Goal: Task Accomplishment & Management: Manage account settings

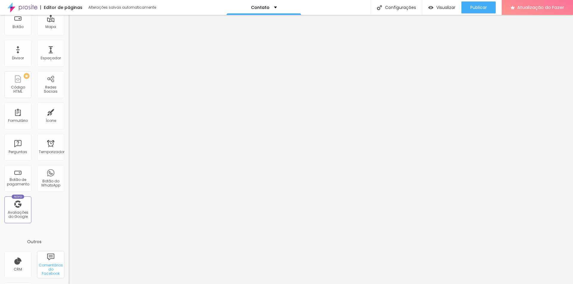
scroll to position [59, 0]
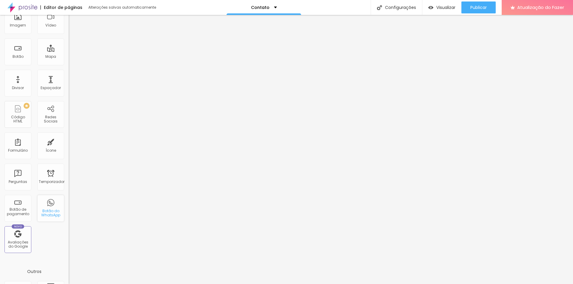
click at [50, 213] on font "Botão do WhatsApp" at bounding box center [50, 213] width 19 height 9
click at [53, 209] on font "Botão do WhatsApp" at bounding box center [50, 213] width 19 height 9
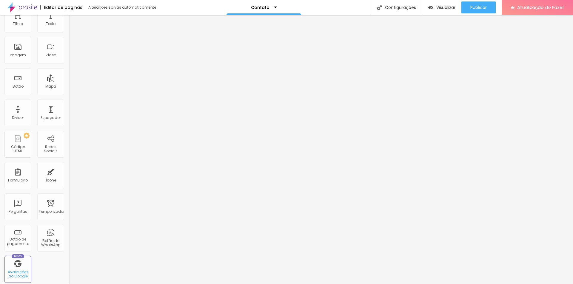
scroll to position [0, 0]
click at [20, 78] on div "Imagem" at bounding box center [17, 79] width 27 height 27
click at [20, 121] on div "Botão" at bounding box center [17, 110] width 27 height 27
click at [24, 55] on div "Título" at bounding box center [17, 48] width 27 height 27
click at [58, 53] on div "Texto" at bounding box center [50, 48] width 27 height 27
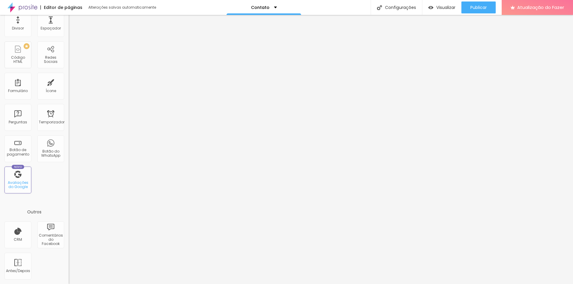
scroll to position [118, 0]
click at [21, 262] on div "Antes/Depois" at bounding box center [17, 266] width 27 height 27
click at [22, 263] on div "Antes/Depois" at bounding box center [17, 266] width 27 height 27
click at [23, 270] on font "Antes/Depois" at bounding box center [18, 271] width 24 height 5
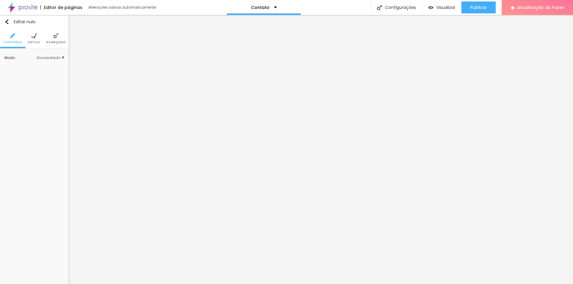
scroll to position [0, 0]
click at [36, 34] on img at bounding box center [33, 35] width 5 height 5
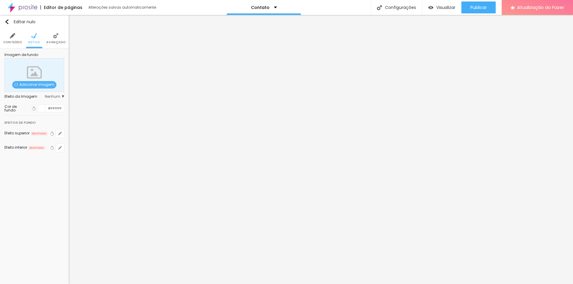
click at [43, 82] on span "Adicionar imagem" at bounding box center [34, 84] width 44 height 7
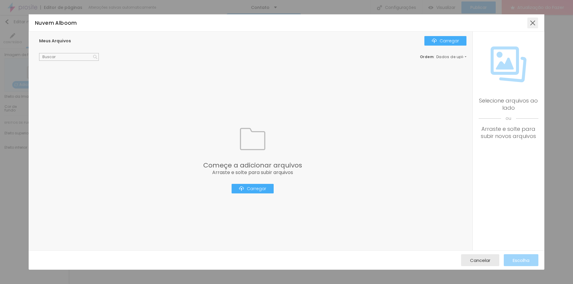
click at [534, 23] on div at bounding box center [532, 23] width 11 height 11
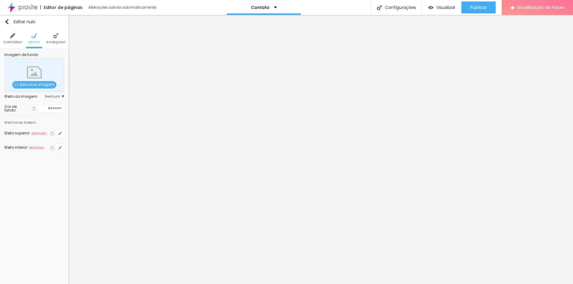
click at [58, 41] on font "Avançado" at bounding box center [55, 42] width 19 height 4
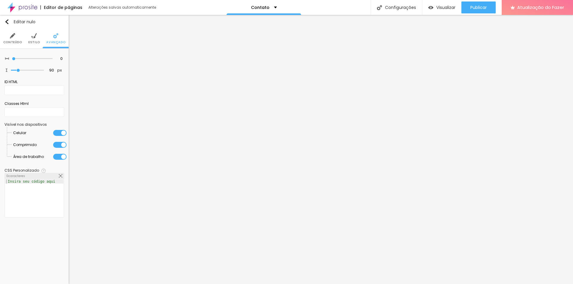
click at [13, 35] on img at bounding box center [12, 35] width 5 height 5
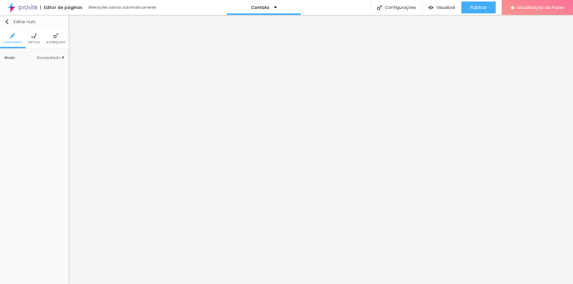
click at [9, 21] on div "Editar nulo" at bounding box center [19, 21] width 31 height 5
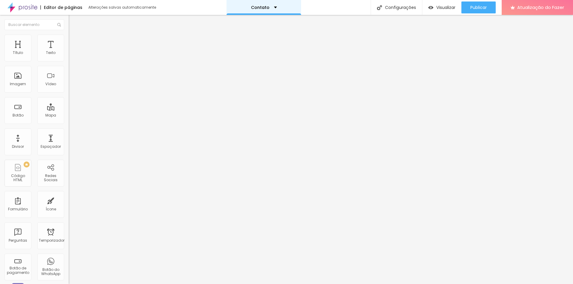
click at [276, 9] on div "Contato" at bounding box center [263, 7] width 75 height 15
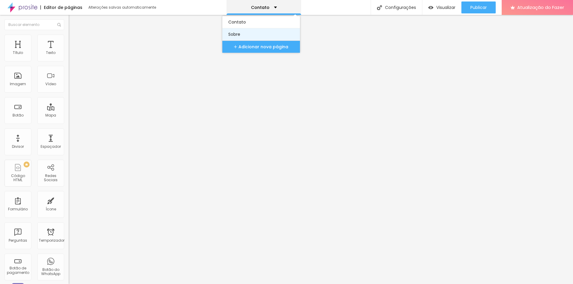
click at [273, 37] on link "Sobre" at bounding box center [261, 34] width 66 height 12
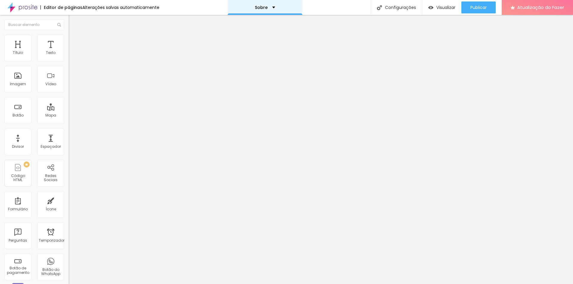
click at [274, 7] on div "Sobre" at bounding box center [265, 7] width 75 height 15
click at [443, 6] on font "Visualizar" at bounding box center [445, 7] width 19 height 6
click at [275, 10] on div "Sobre" at bounding box center [265, 7] width 75 height 15
click at [242, 21] on link "Contato" at bounding box center [231, 18] width 19 height 6
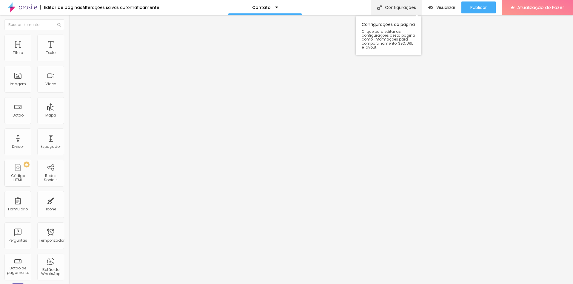
click at [402, 5] on font "Configurações" at bounding box center [400, 7] width 31 height 6
drag, startPoint x: 301, startPoint y: 138, endPoint x: 301, endPoint y: 144, distance: 5.1
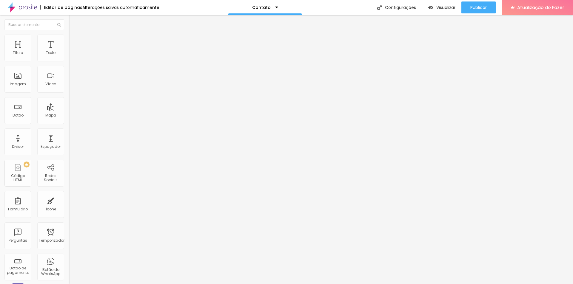
type input "Entre em contato - Helena Mehlhorn Fotografia"
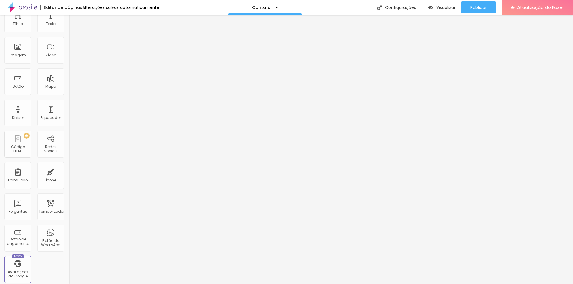
click at [21, 7] on img at bounding box center [22, 7] width 30 height 15
